Goal: Find contact information: Find contact information

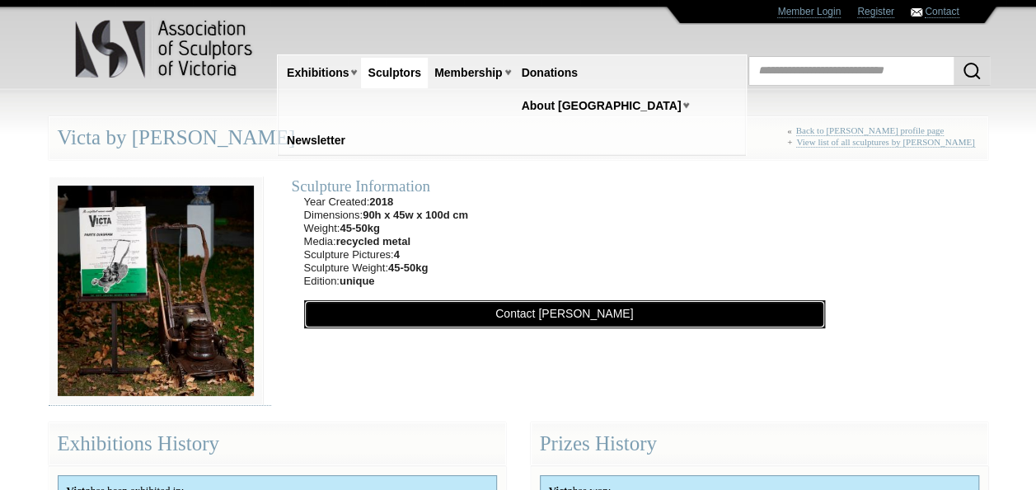
click at [562, 310] on link "Contact [PERSON_NAME]" at bounding box center [564, 314] width 521 height 28
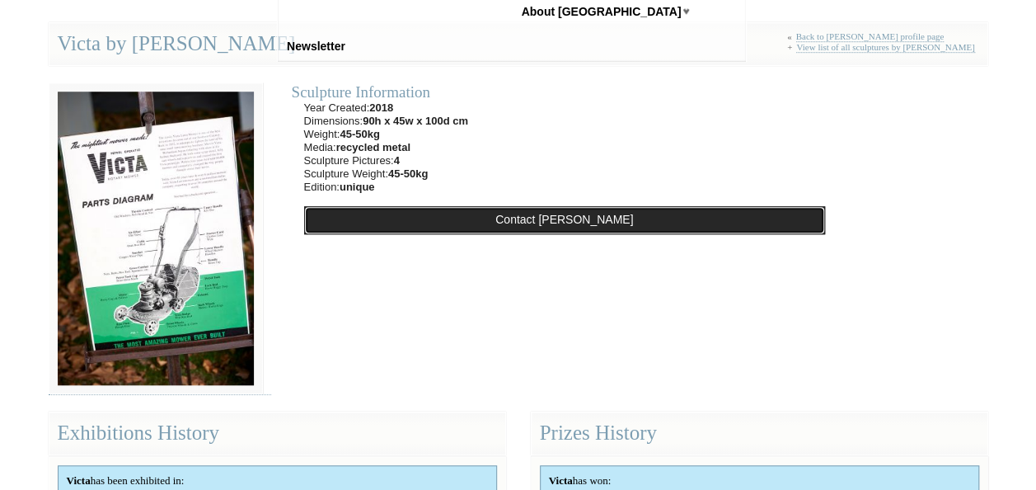
scroll to position [527, 0]
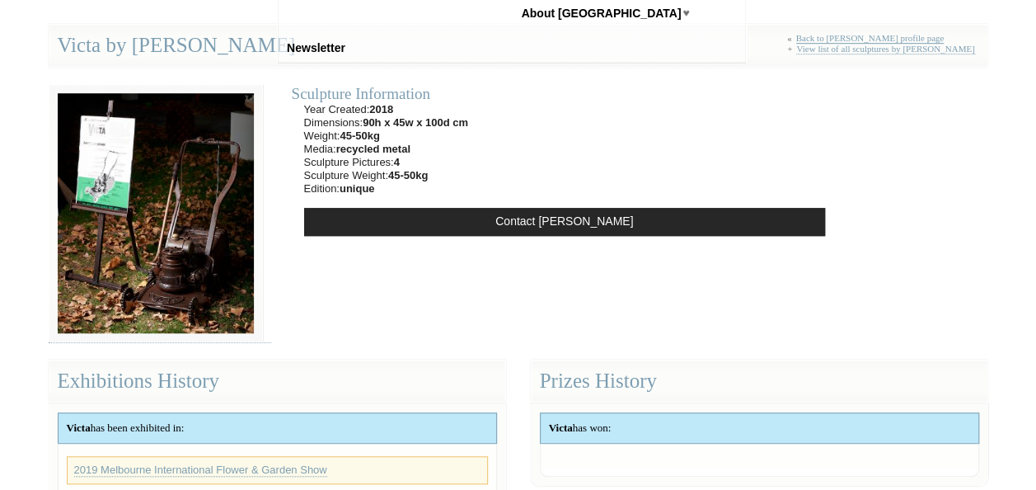
click at [842, 35] on link "Back to [PERSON_NAME] profile page" at bounding box center [870, 38] width 148 height 11
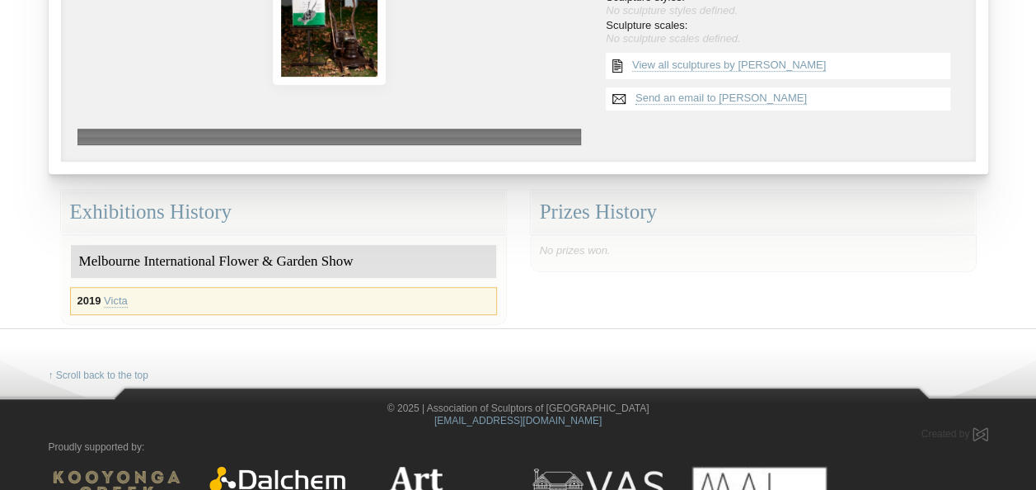
scroll to position [270, 0]
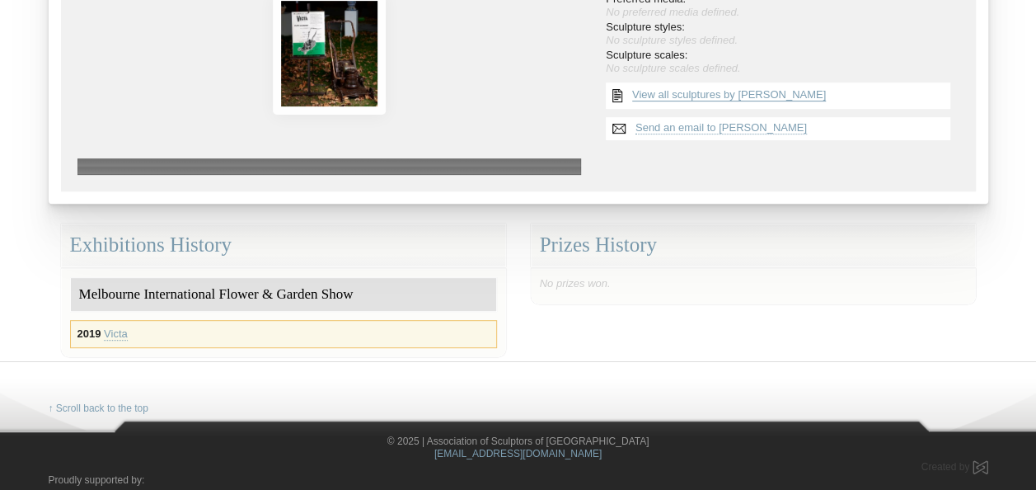
click at [707, 92] on link "View all sculptures by David Fenwick" at bounding box center [729, 94] width 194 height 13
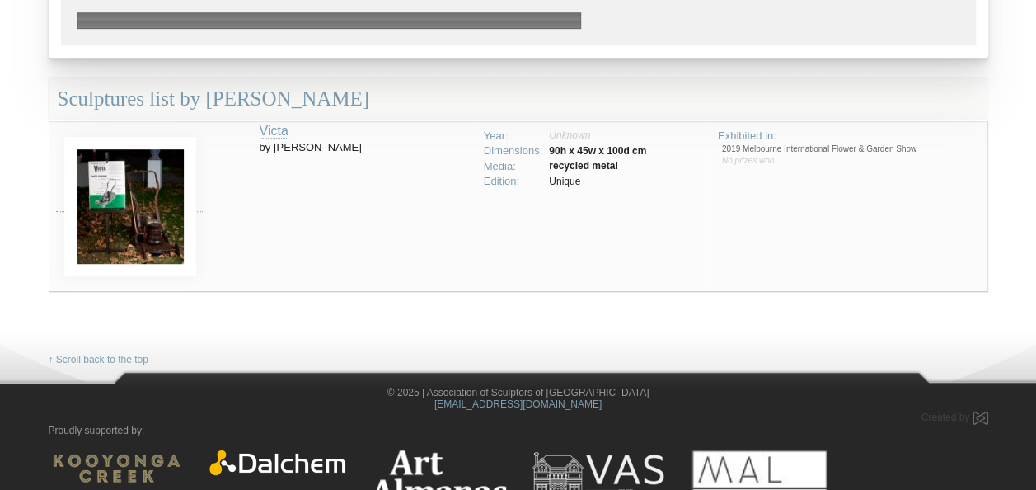
scroll to position [419, 0]
